Goal: Information Seeking & Learning: Learn about a topic

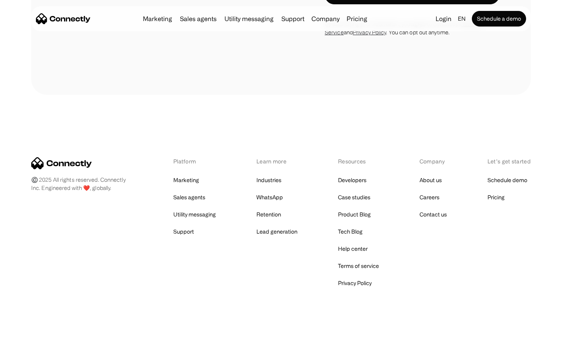
scroll to position [1476, 0]
